Goal: Information Seeking & Learning: Learn about a topic

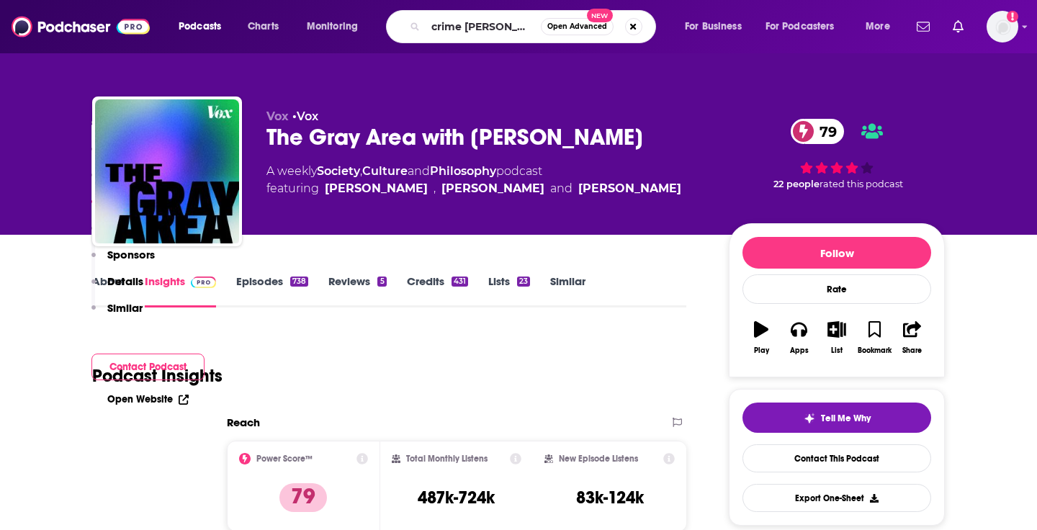
type input "crime time"
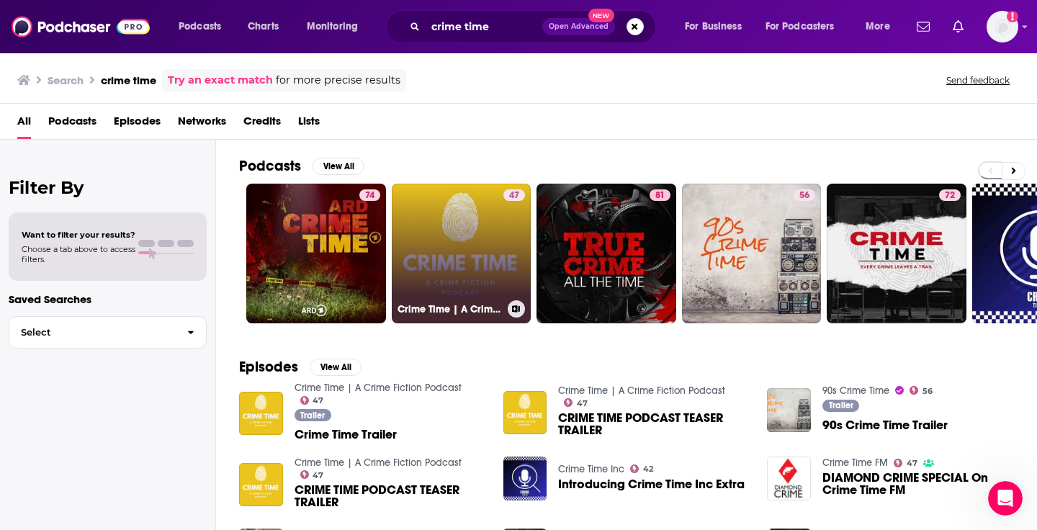
click at [459, 264] on link "47 Crime Time | A Crime Fiction Podcast" at bounding box center [462, 254] width 140 height 140
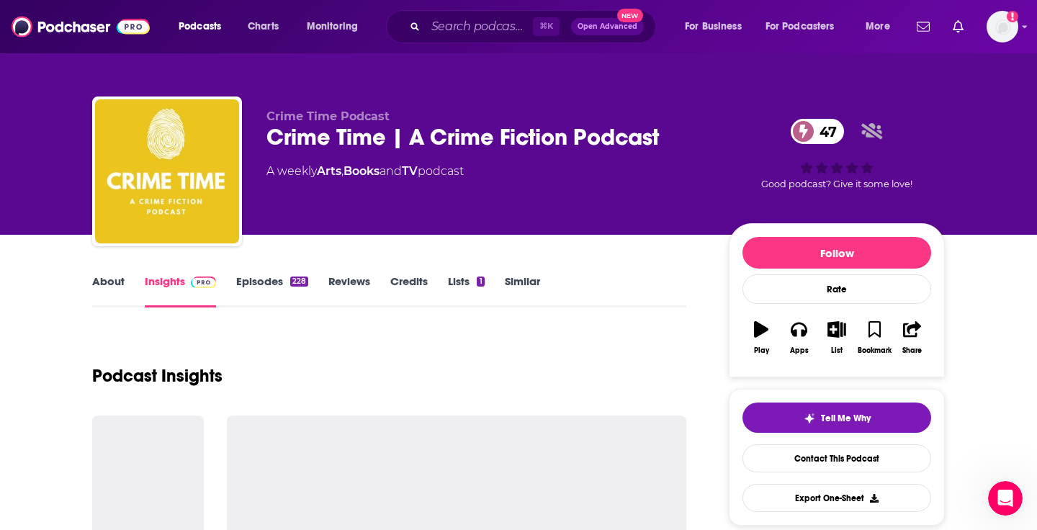
click at [515, 284] on link "Similar" at bounding box center [522, 290] width 35 height 33
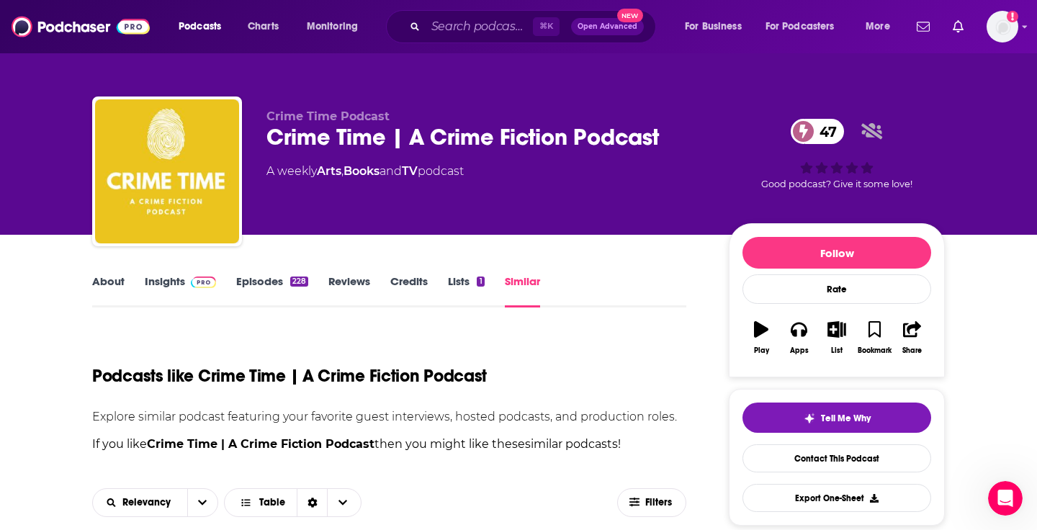
scroll to position [6, 0]
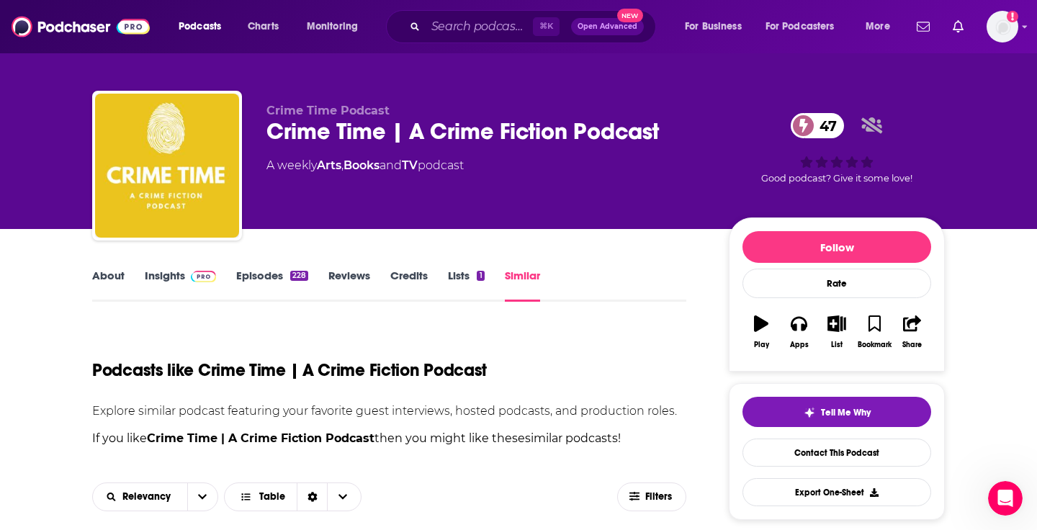
click at [261, 275] on link "Episodes 228" at bounding box center [272, 285] width 72 height 33
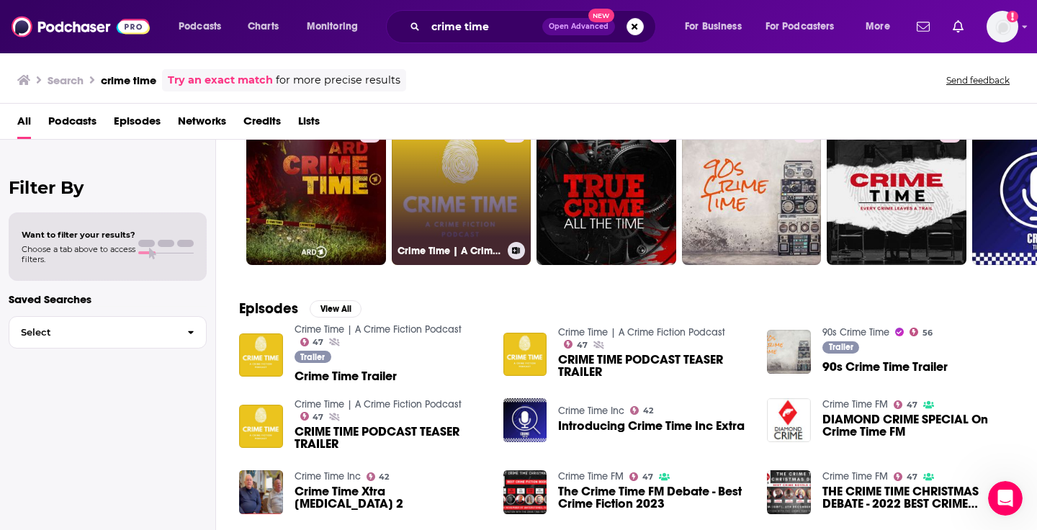
scroll to position [71, 0]
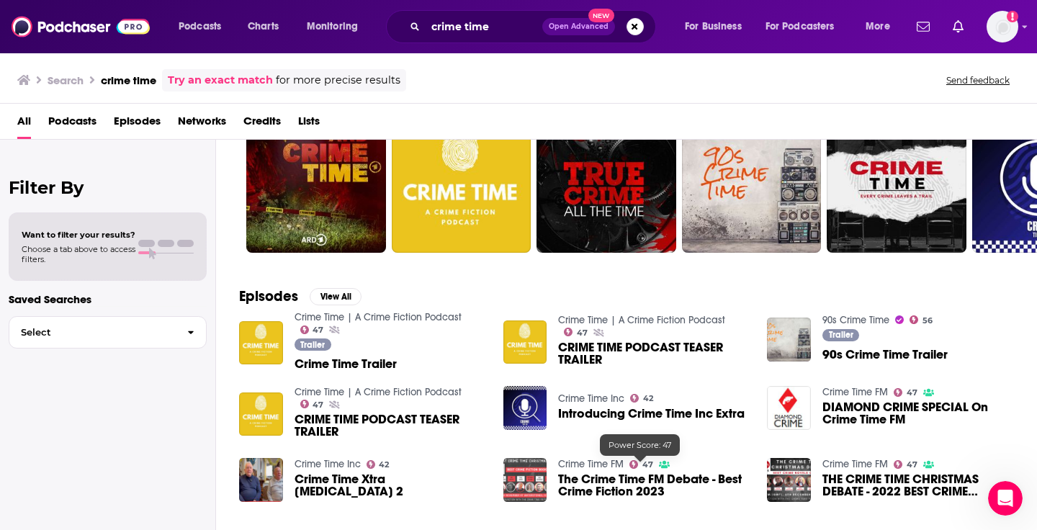
click at [514, 477] on img "The Crime Time FM Debate - Best Crime Fiction 2023" at bounding box center [526, 480] width 44 height 44
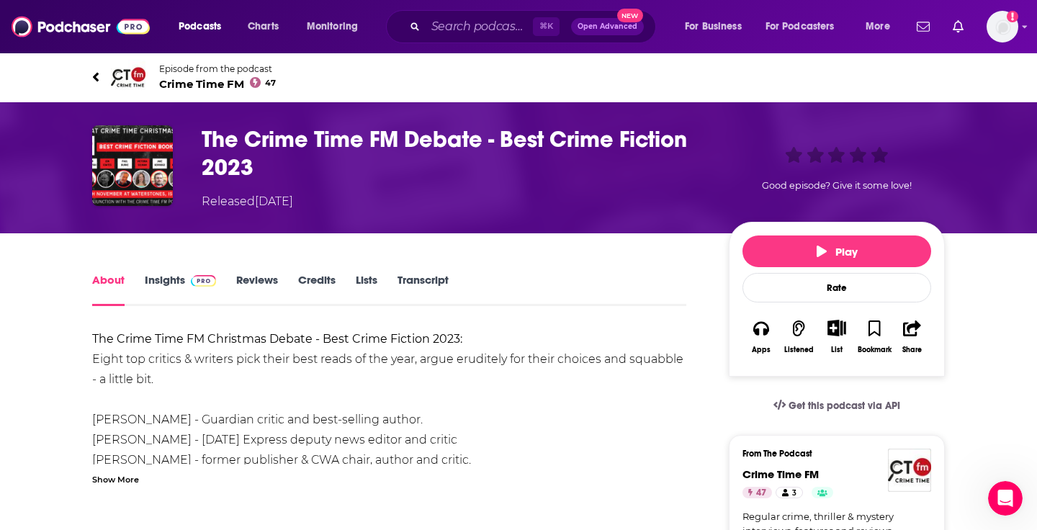
click at [222, 88] on span "Crime Time FM 47" at bounding box center [217, 84] width 117 height 14
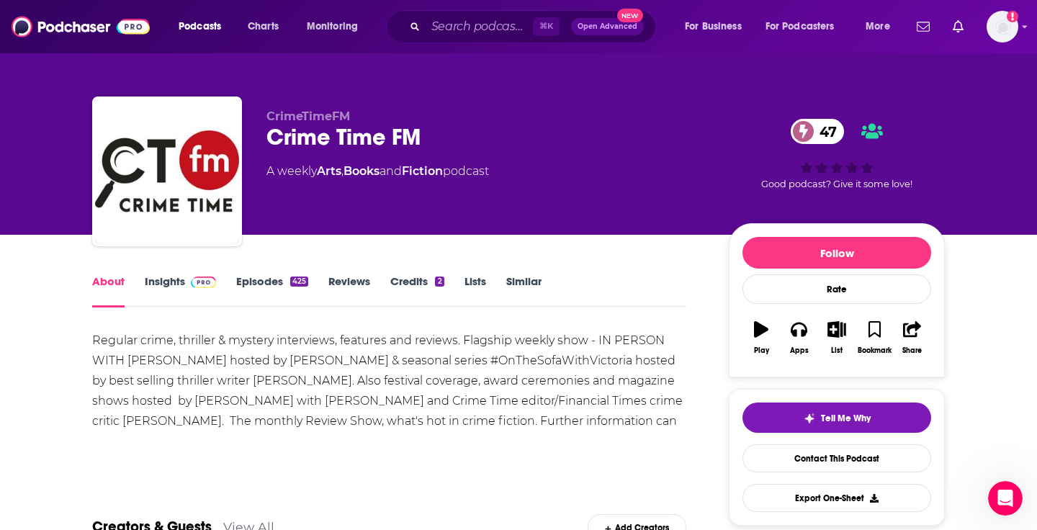
click at [518, 282] on link "Similar" at bounding box center [523, 290] width 35 height 33
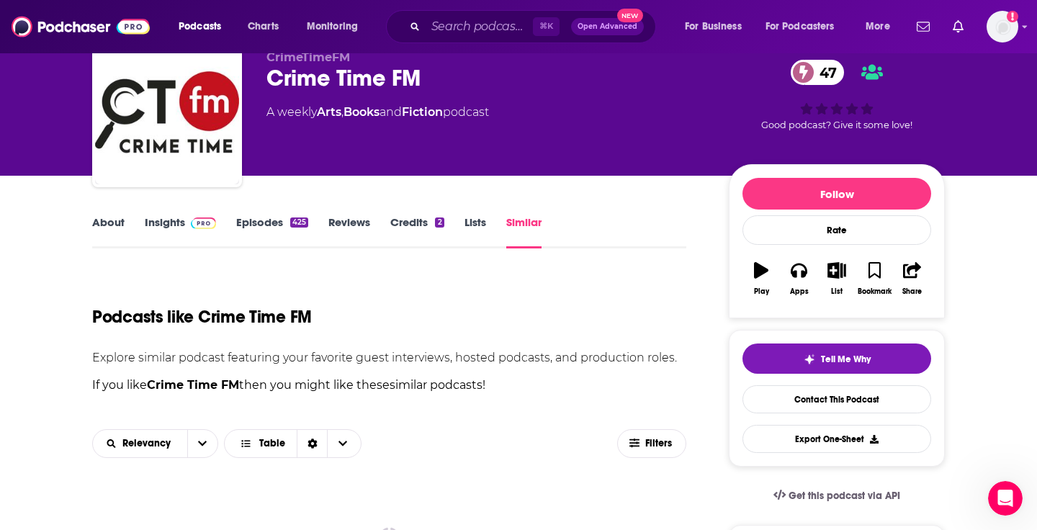
scroll to position [362, 0]
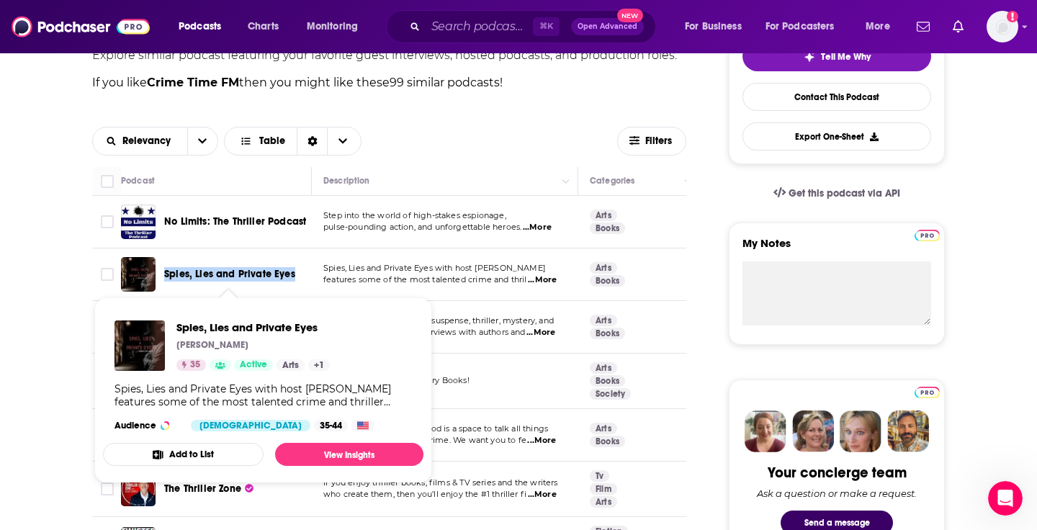
drag, startPoint x: 298, startPoint y: 277, endPoint x: 165, endPoint y: 279, distance: 133.3
click at [165, 279] on div "Spies, Lies and Private Eyes" at bounding box center [239, 274] width 150 height 14
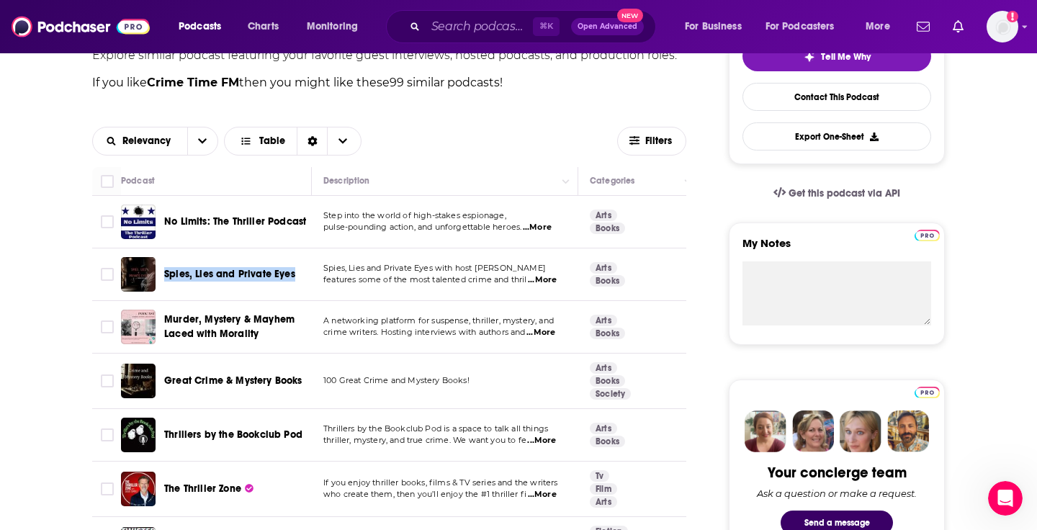
copy span "Spies, Lies and Private Eyes"
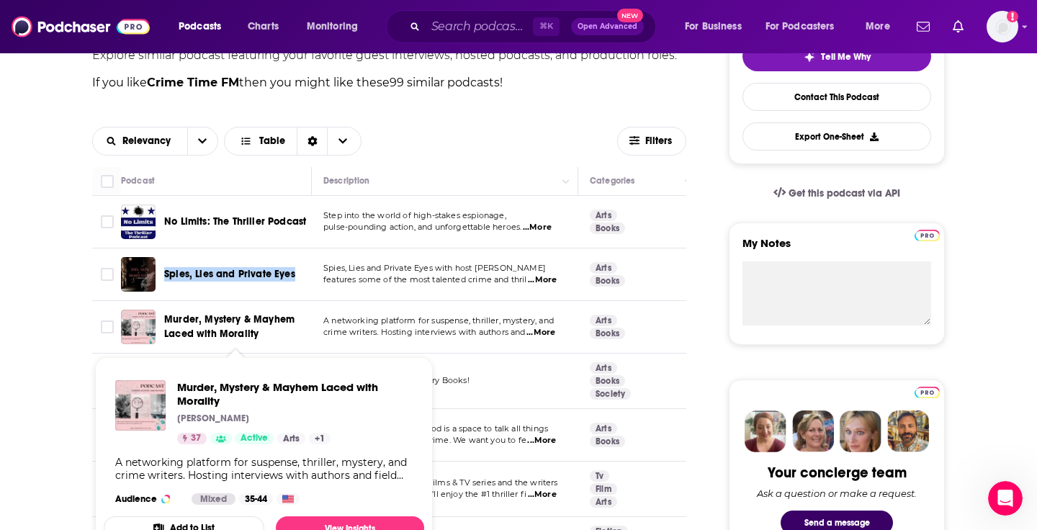
click at [209, 330] on span "Murder, Mystery & Mayhem Laced with Morality" at bounding box center [229, 326] width 130 height 27
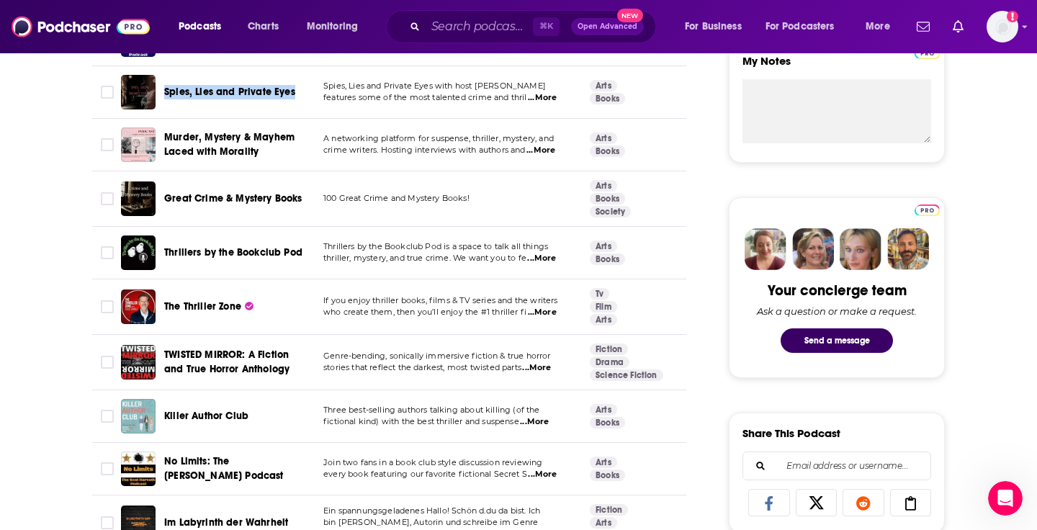
scroll to position [547, 0]
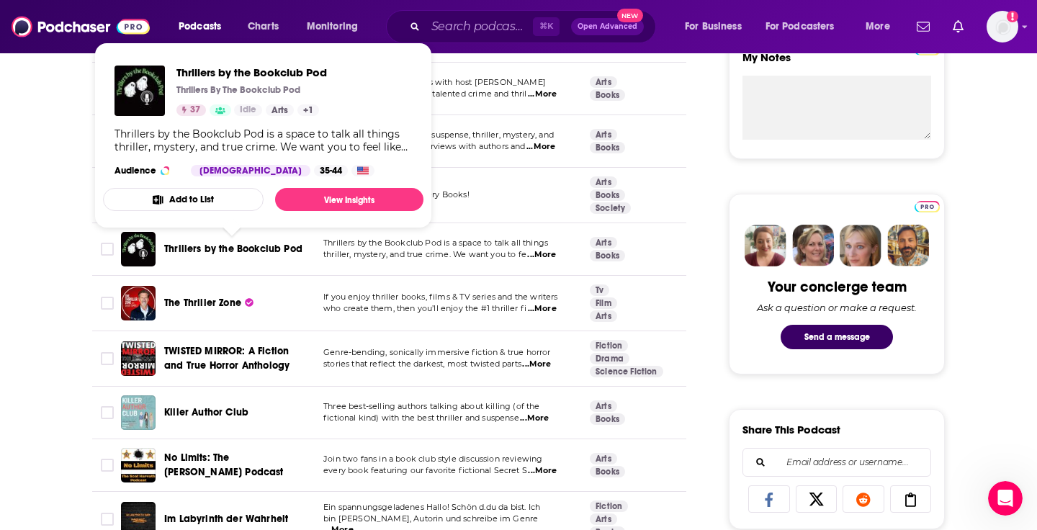
click at [231, 251] on span "Thrillers by the Bookclub Pod" at bounding box center [233, 249] width 138 height 12
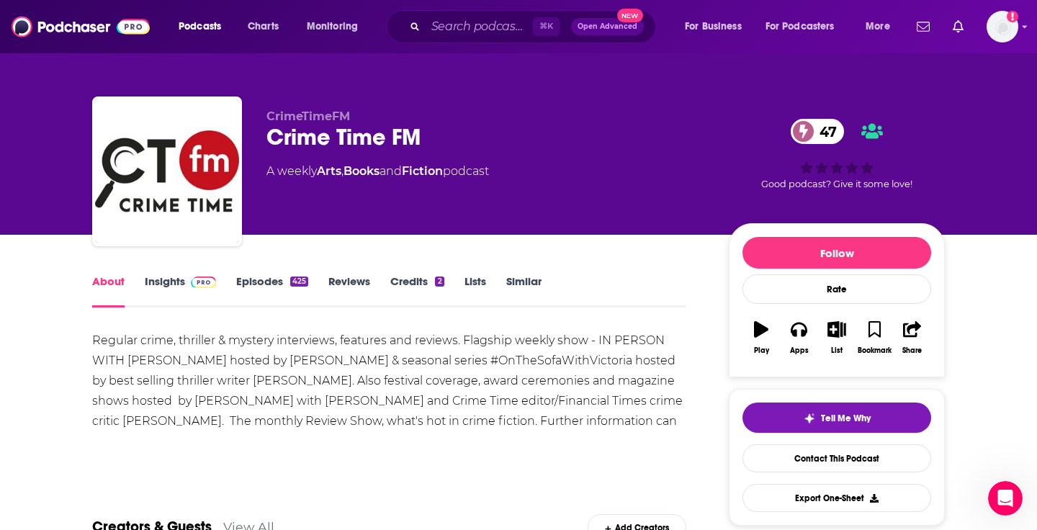
click at [518, 278] on link "Similar" at bounding box center [523, 290] width 35 height 33
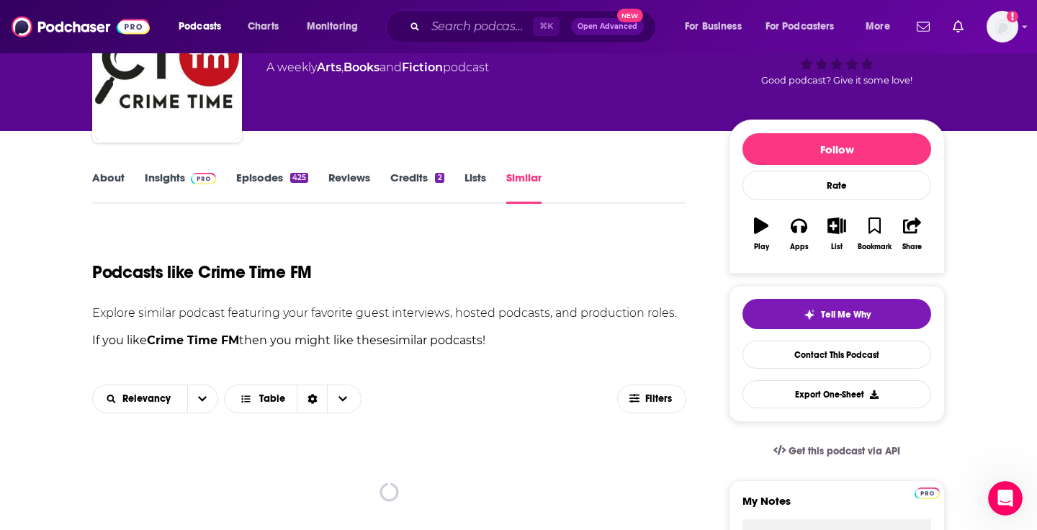
scroll to position [109, 0]
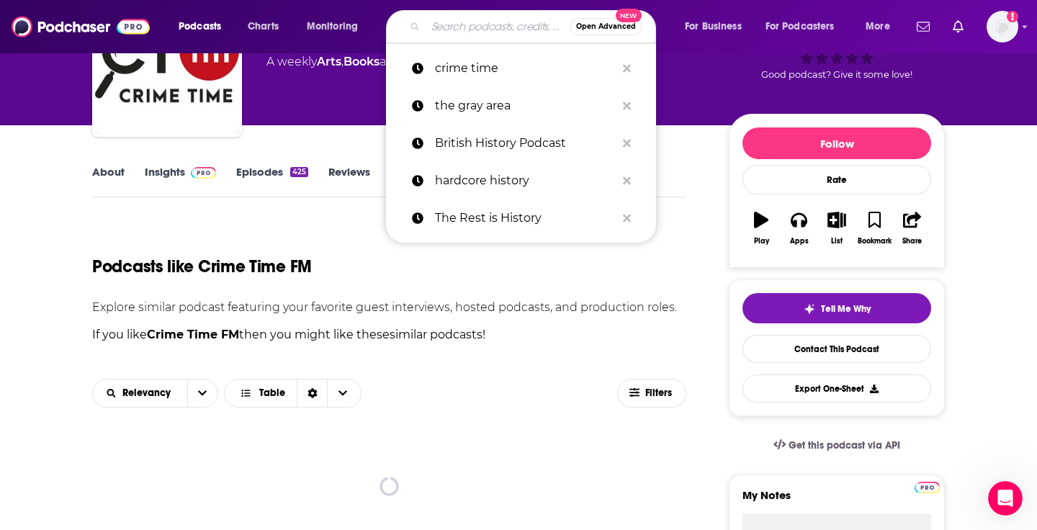
click at [474, 37] on input "Search podcasts, credits, & more..." at bounding box center [498, 26] width 144 height 23
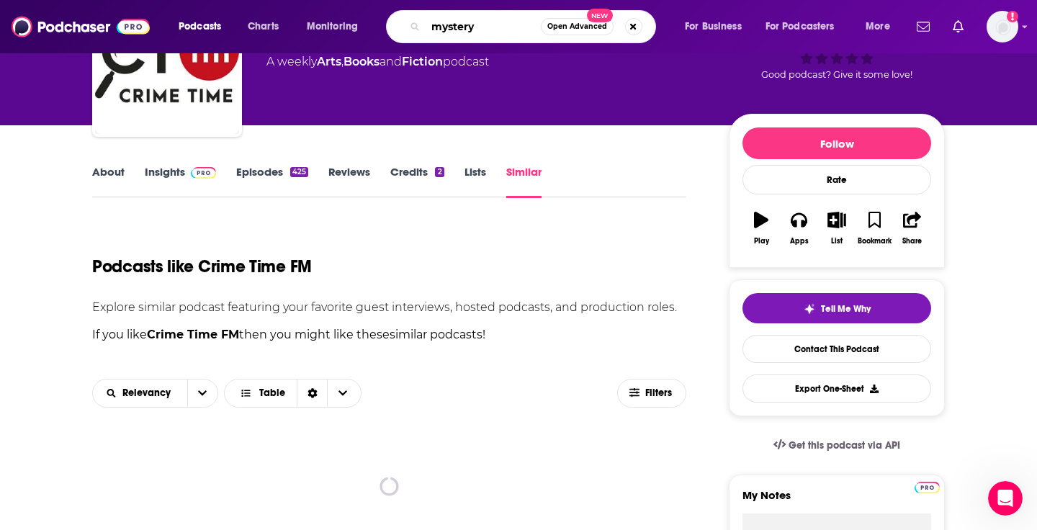
type input "mystery"
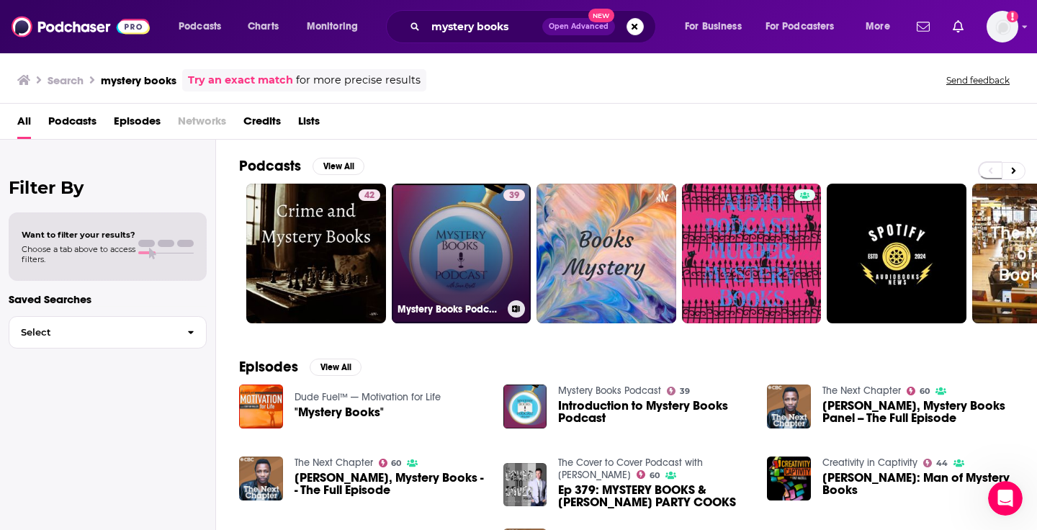
scroll to position [19, 0]
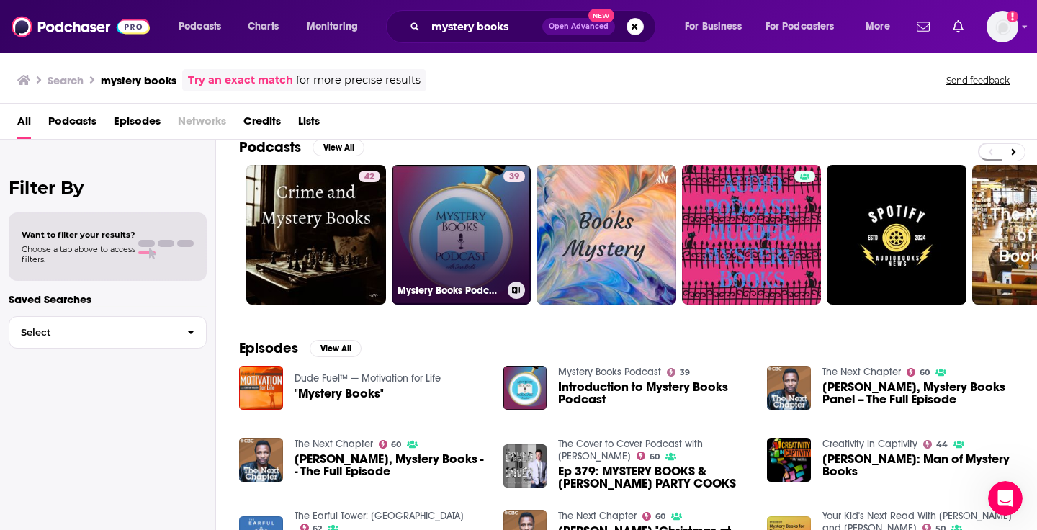
click at [464, 262] on link "39 Mystery Books Podcast" at bounding box center [462, 235] width 140 height 140
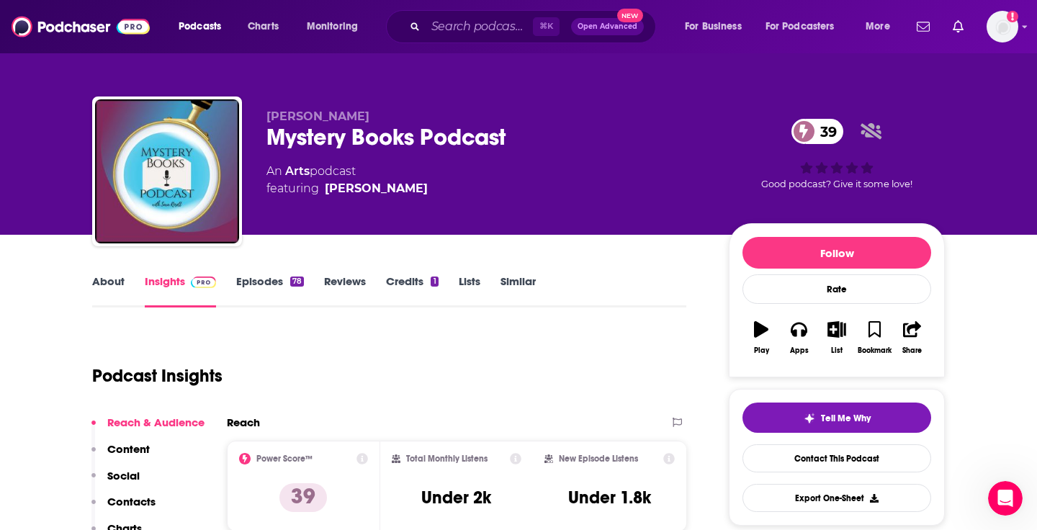
click at [263, 287] on link "Episodes 78" at bounding box center [270, 290] width 68 height 33
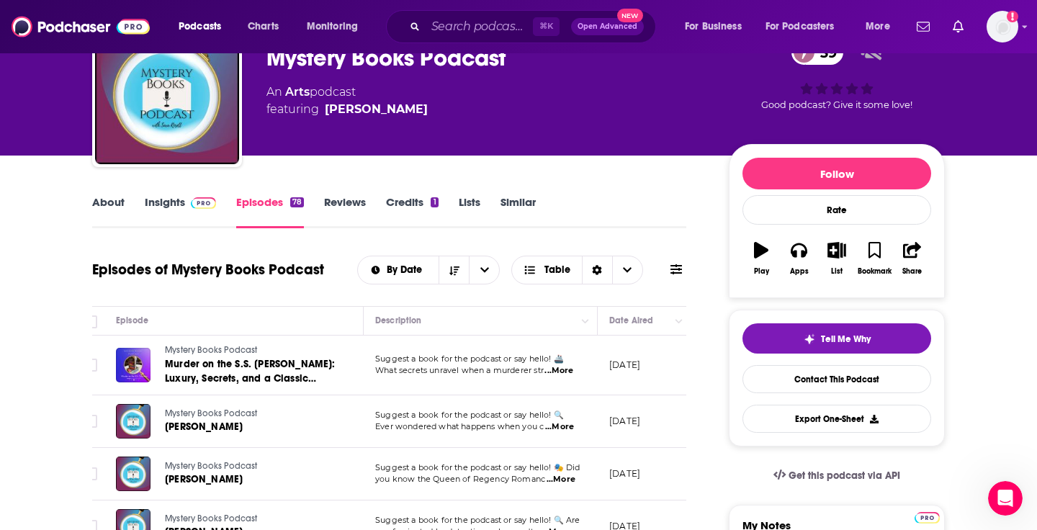
scroll to position [84, 0]
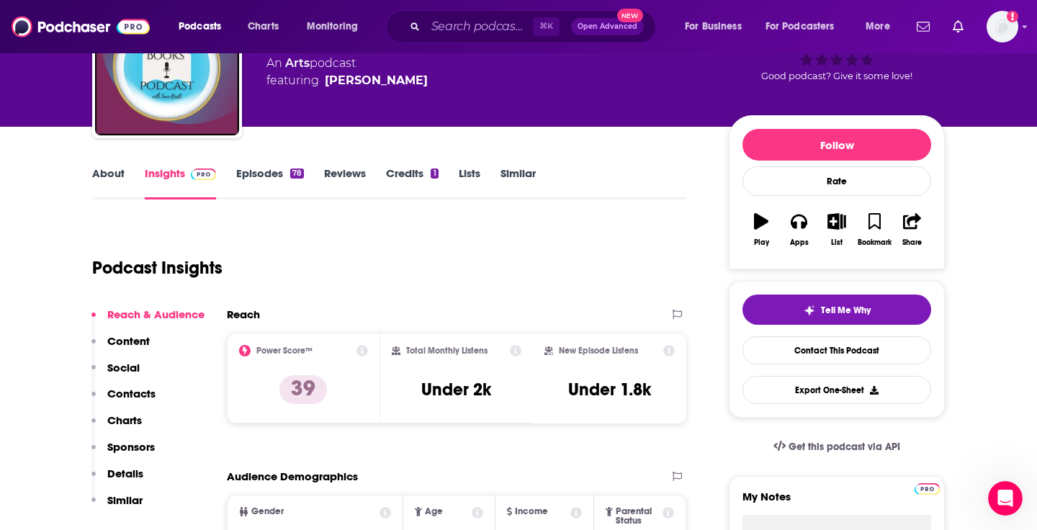
scroll to position [113, 0]
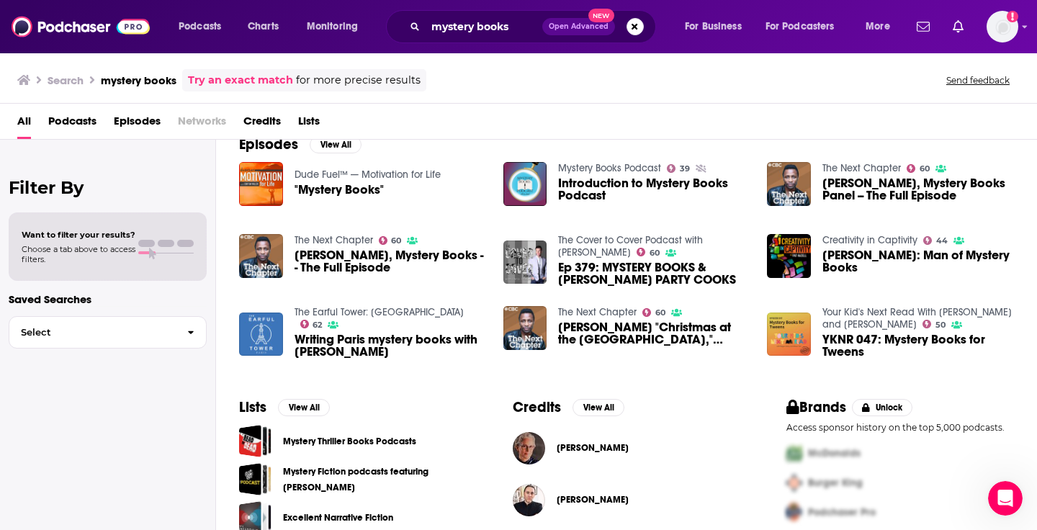
scroll to position [224, 0]
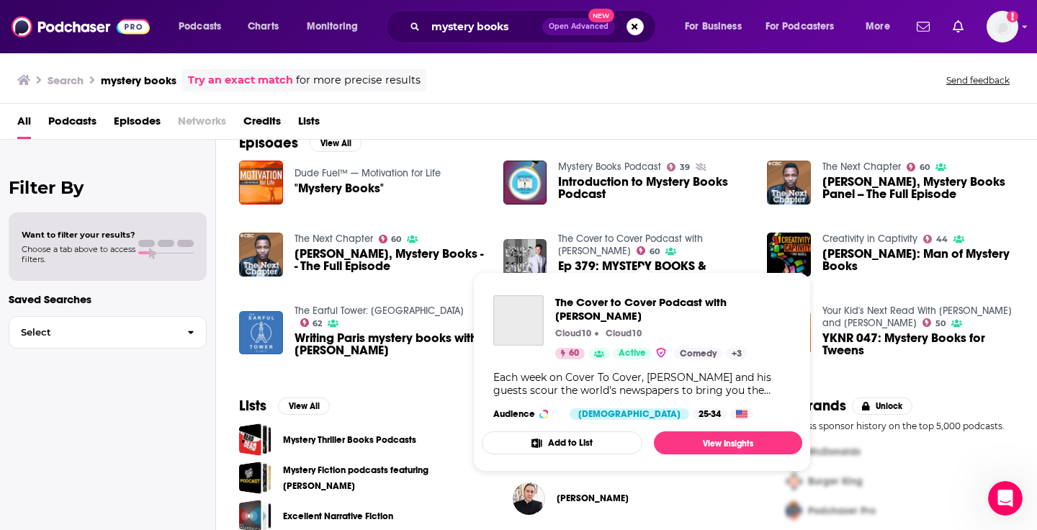
click at [662, 238] on link "The Cover to Cover Podcast with [PERSON_NAME]" at bounding box center [630, 245] width 145 height 24
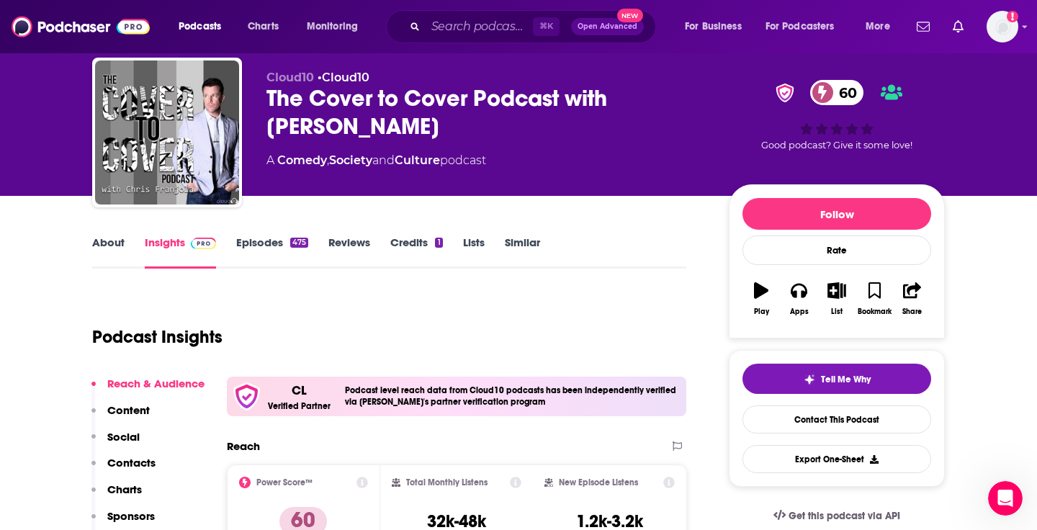
scroll to position [58, 0]
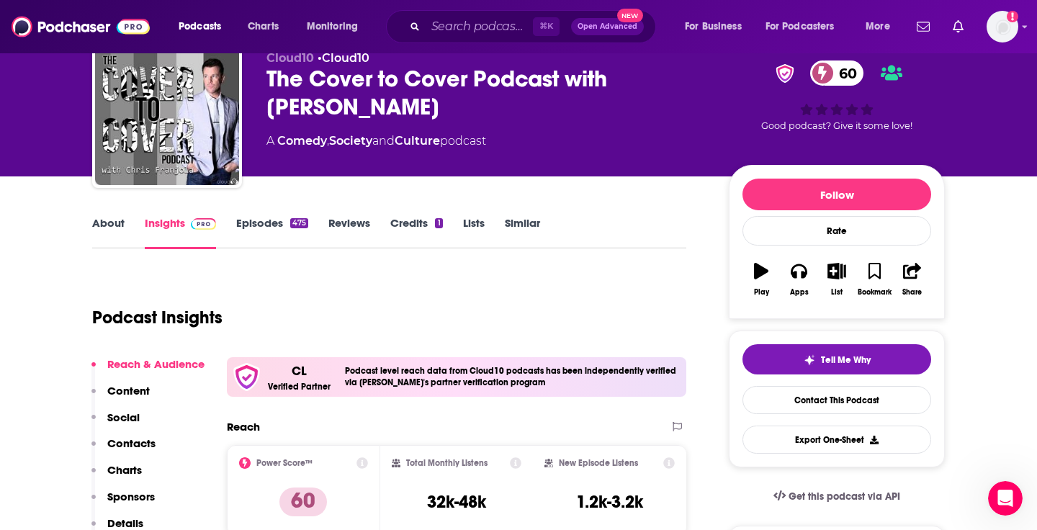
click at [269, 223] on link "Episodes 475" at bounding box center [272, 232] width 72 height 33
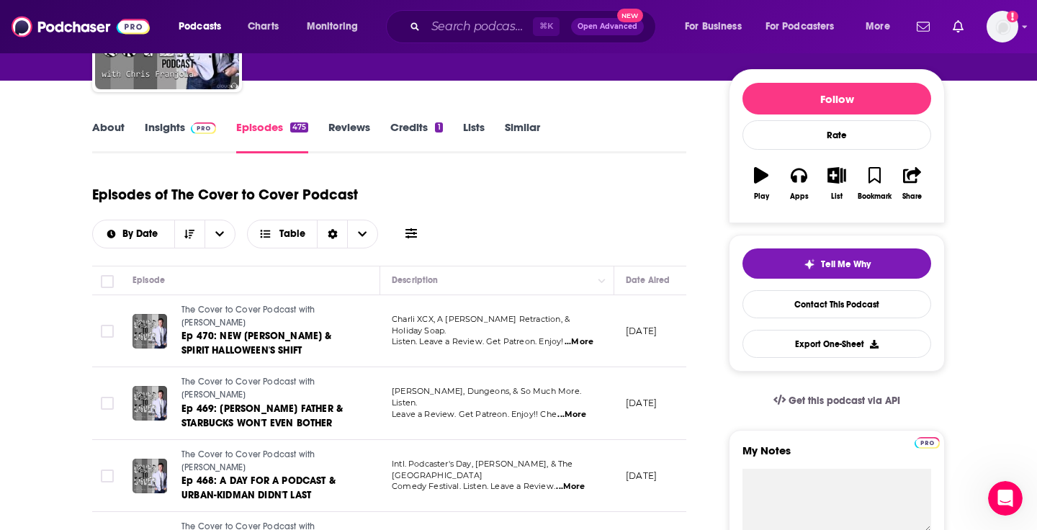
scroll to position [118, 0]
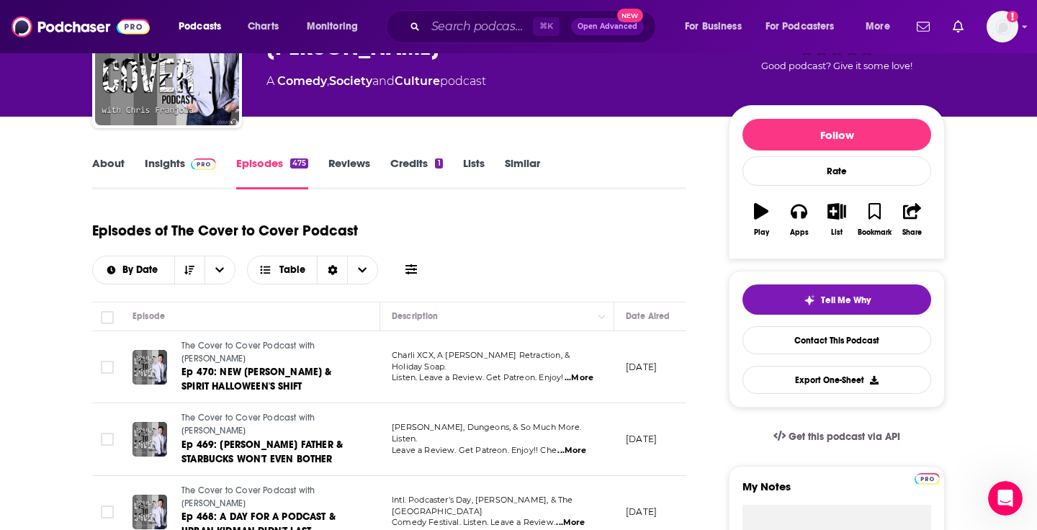
click at [117, 160] on link "About" at bounding box center [108, 172] width 32 height 33
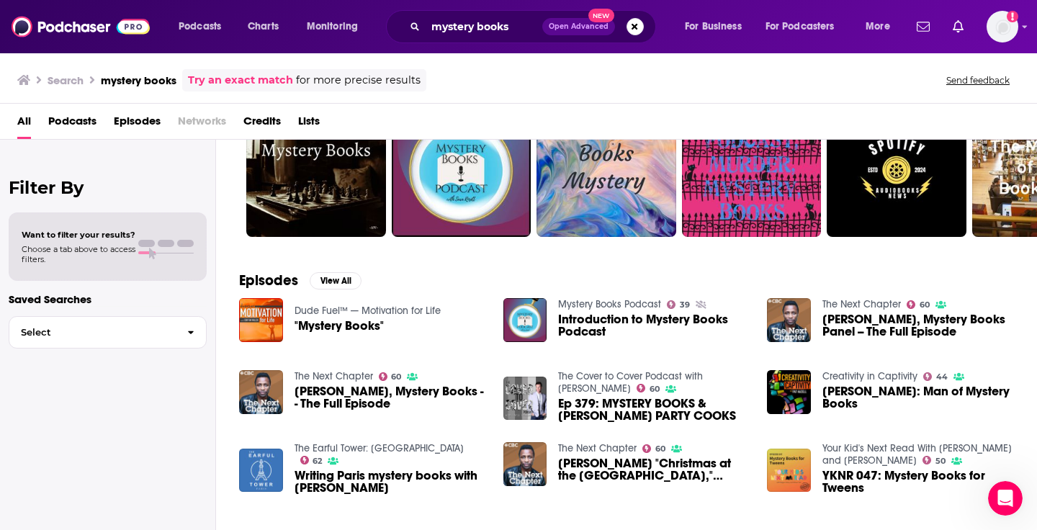
scroll to position [109, 0]
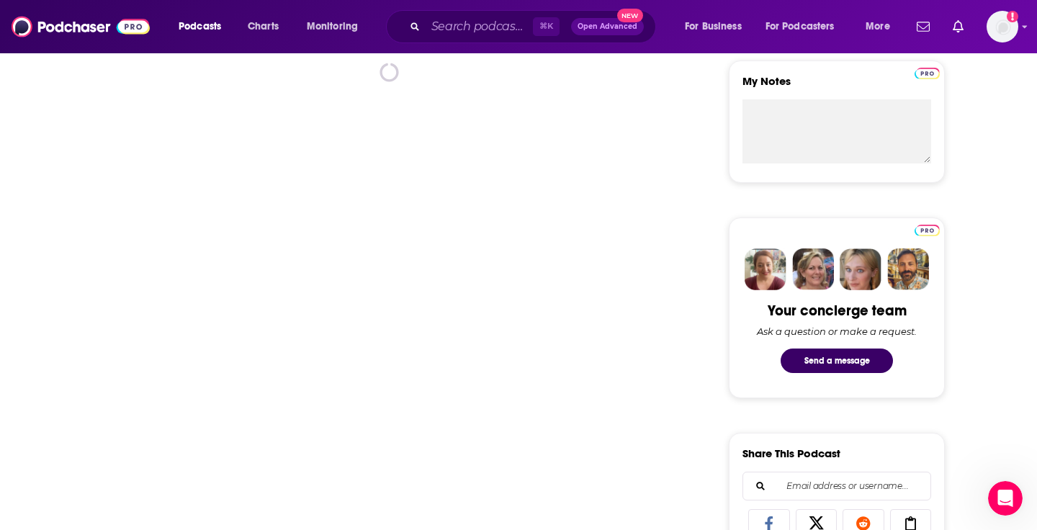
scroll to position [521, 0]
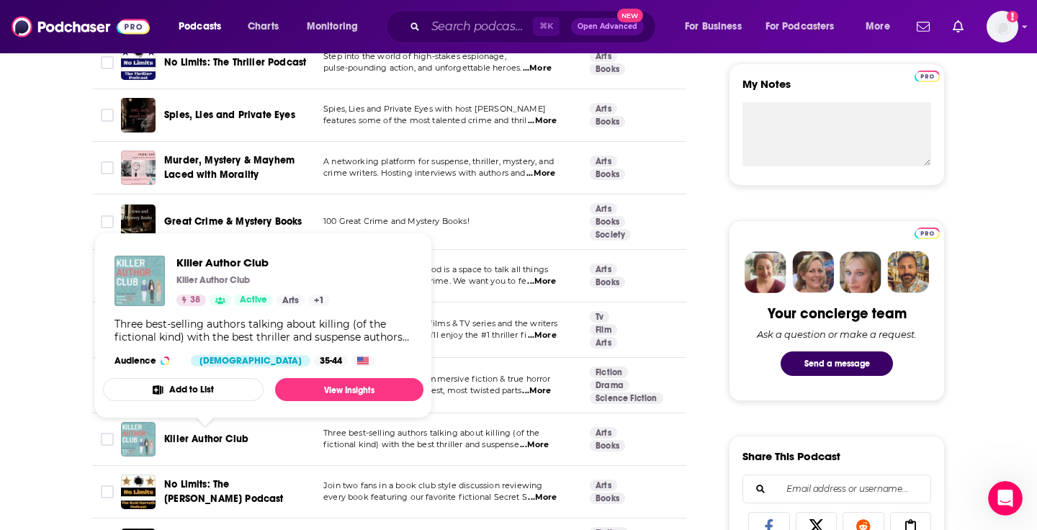
click at [202, 440] on span "Killer Author Club" at bounding box center [206, 439] width 84 height 12
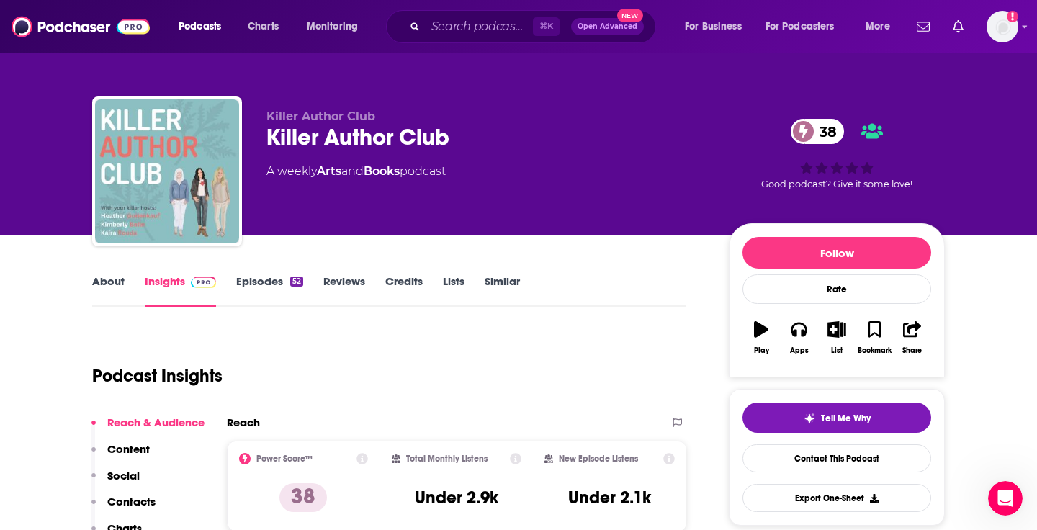
click at [254, 285] on link "Episodes 52" at bounding box center [269, 290] width 67 height 33
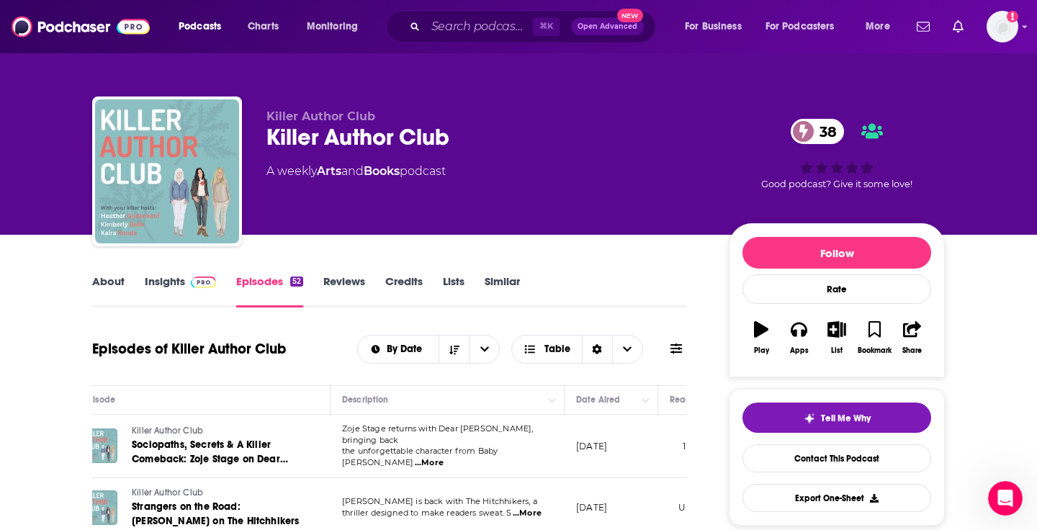
click at [294, 133] on div "Killer Author Club 38" at bounding box center [486, 137] width 439 height 28
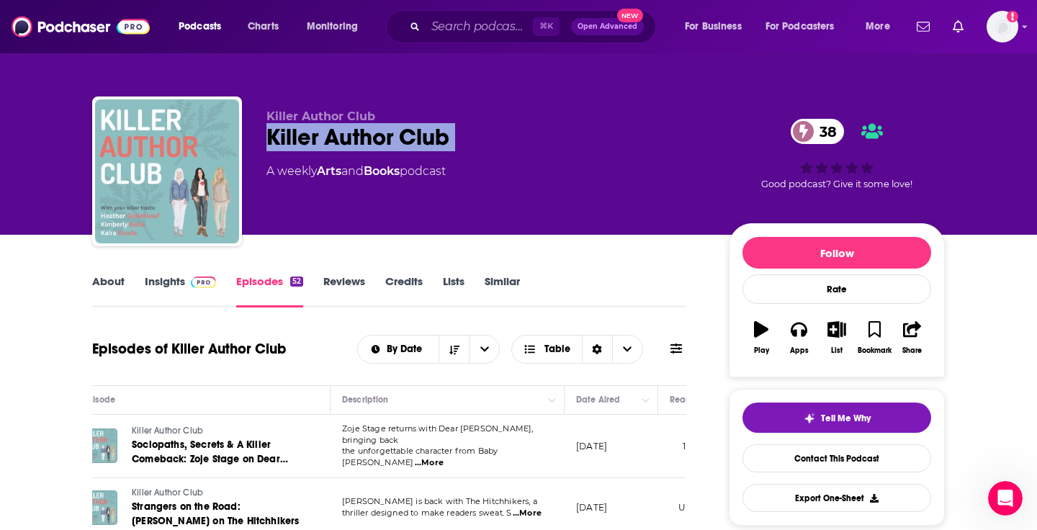
click at [294, 133] on div "Killer Author Club 38" at bounding box center [486, 137] width 439 height 28
copy div "Killer Author Club 38"
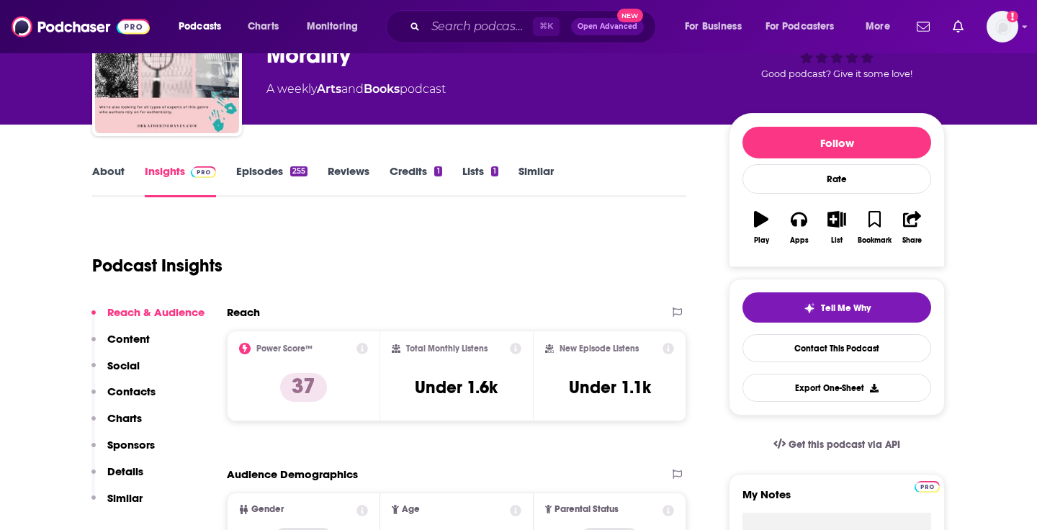
scroll to position [113, 0]
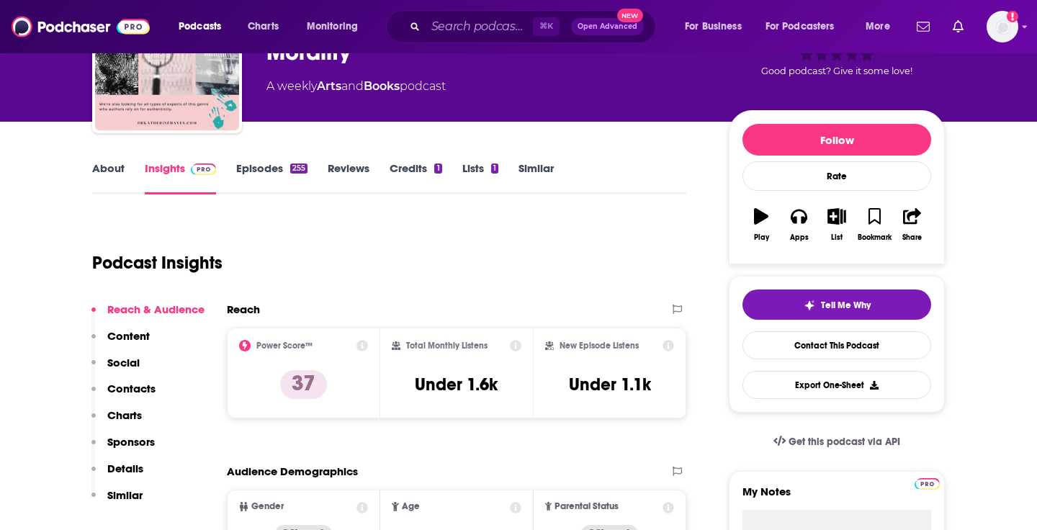
click at [287, 179] on link "Episodes 255" at bounding box center [271, 177] width 71 height 33
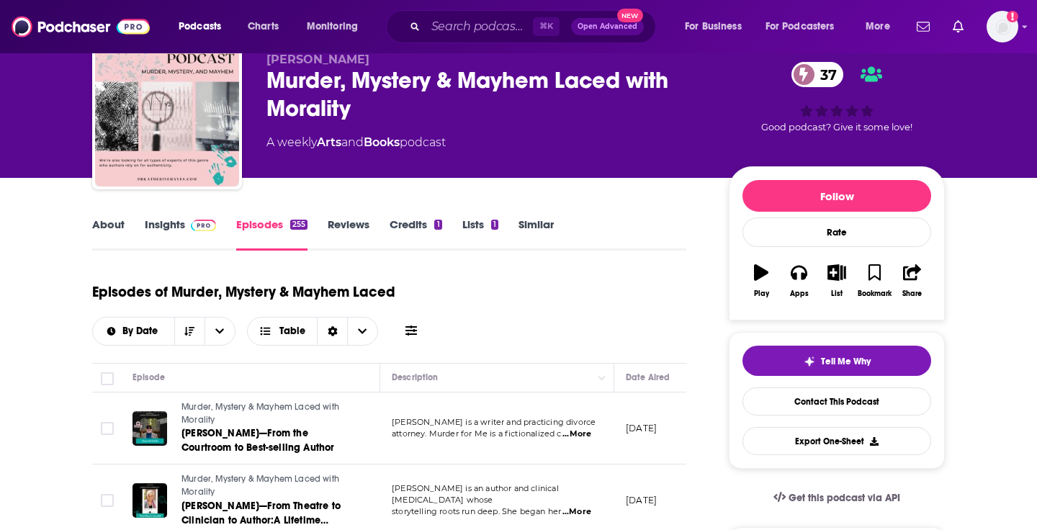
click at [334, 89] on div "Murder, Mystery & Mayhem Laced with Morality 37" at bounding box center [486, 94] width 439 height 56
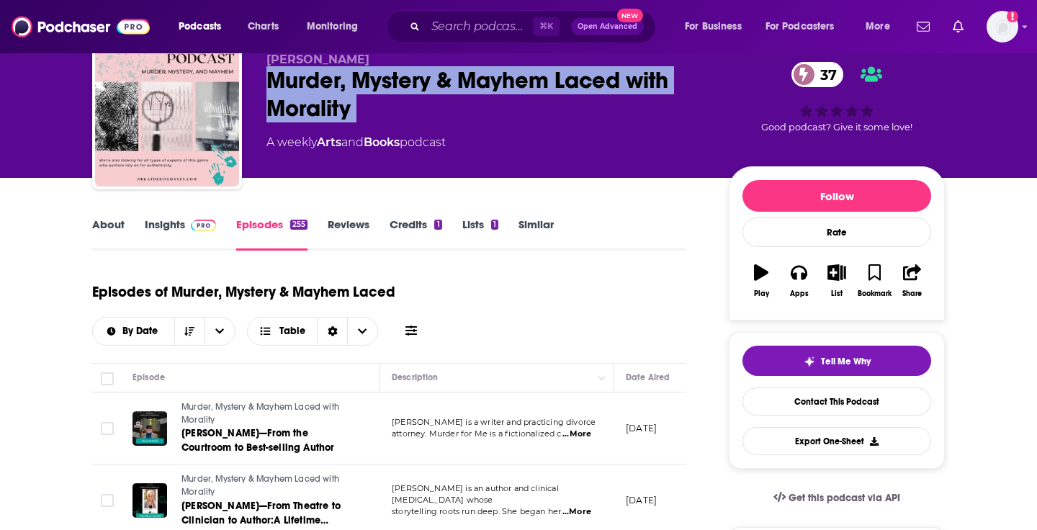
click at [334, 89] on div "Murder, Mystery & Mayhem Laced with Morality 37" at bounding box center [486, 94] width 439 height 56
copy div "Murder, Mystery & Mayhem Laced with Morality 37"
